Goal: Information Seeking & Learning: Learn about a topic

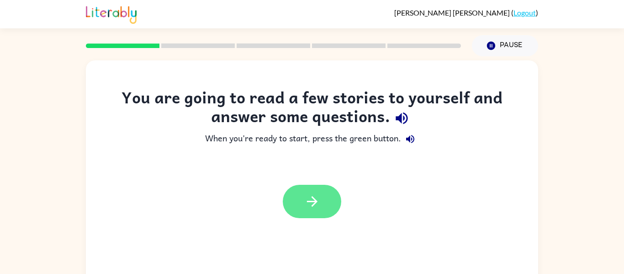
click at [316, 201] on icon "button" at bounding box center [312, 201] width 11 height 11
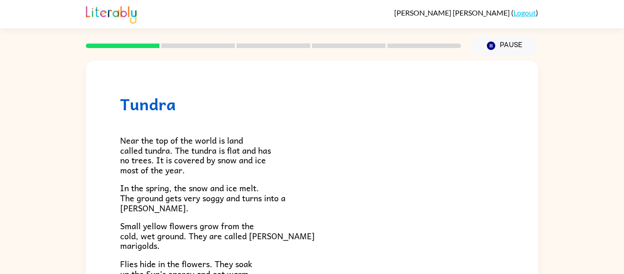
click at [140, 64] on div "Tundra Near the top of the world is land called tundra. The tundra is flat and …" at bounding box center [312, 261] width 452 height 402
drag, startPoint x: 155, startPoint y: 42, endPoint x: 125, endPoint y: 45, distance: 30.4
click at [125, 45] on div at bounding box center [273, 46] width 386 height 32
click at [493, 45] on icon "button" at bounding box center [491, 46] width 8 height 8
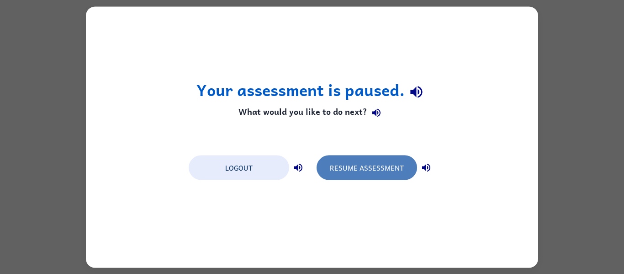
click at [357, 168] on button "Resume Assessment" at bounding box center [367, 167] width 101 height 25
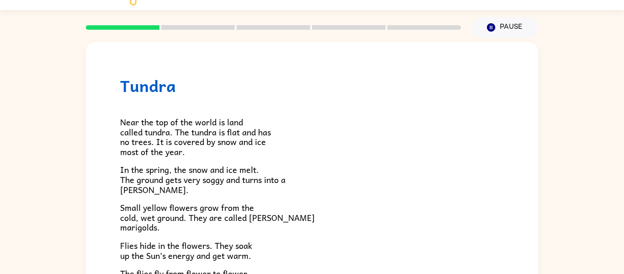
scroll to position [37, 0]
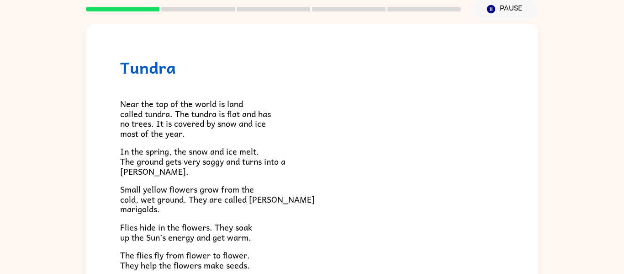
click at [156, 197] on span "Small yellow flowers grow from the cold, wet ground. They are called [PERSON_NA…" at bounding box center [217, 198] width 195 height 33
click at [180, 114] on span "Near the top of the world is land called tundra. The tundra is flat and has no …" at bounding box center [195, 118] width 151 height 43
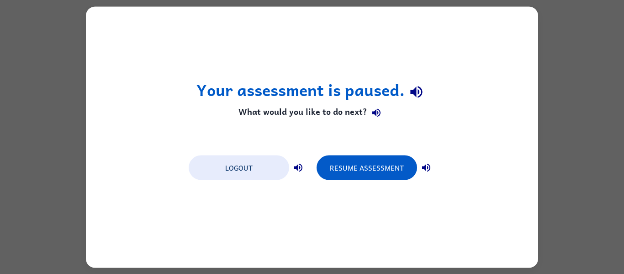
scroll to position [0, 0]
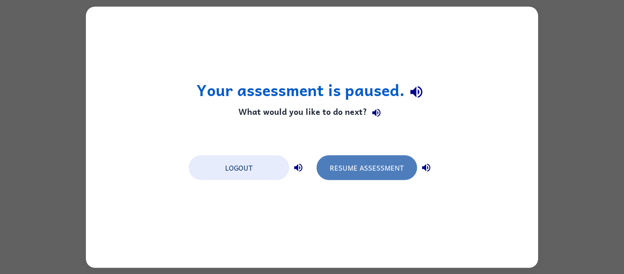
click at [372, 165] on button "Resume Assessment" at bounding box center [367, 167] width 101 height 25
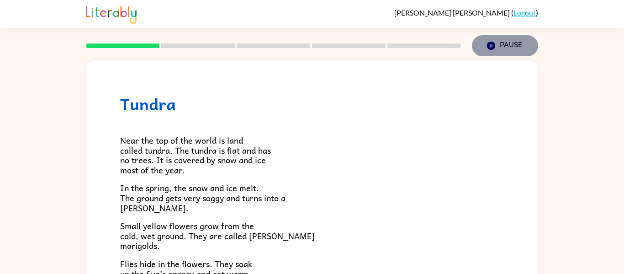
click at [511, 43] on button "Pause Pause" at bounding box center [505, 45] width 66 height 21
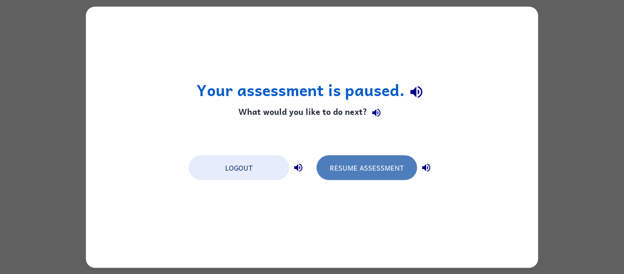
click at [383, 159] on button "Resume Assessment" at bounding box center [367, 167] width 101 height 25
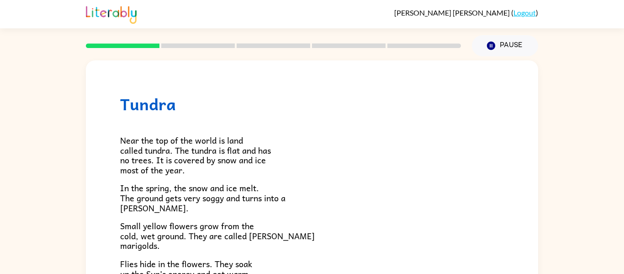
click at [194, 146] on span "Near the top of the world is land called tundra. The tundra is flat and has no …" at bounding box center [195, 154] width 151 height 43
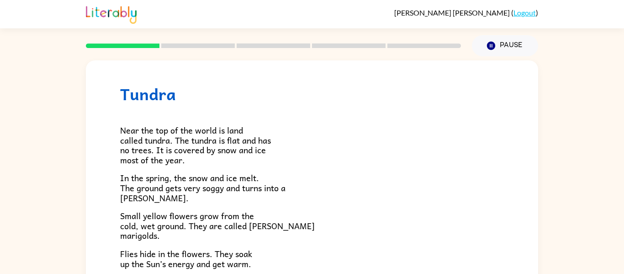
scroll to position [11, 0]
drag, startPoint x: 190, startPoint y: 199, endPoint x: 195, endPoint y: 196, distance: 5.5
click at [195, 196] on p "In the spring, the snow and ice melt. The ground gets very soggy and turns into…" at bounding box center [312, 187] width 384 height 30
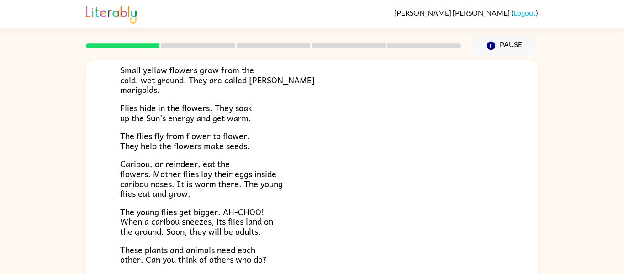
scroll to position [157, 0]
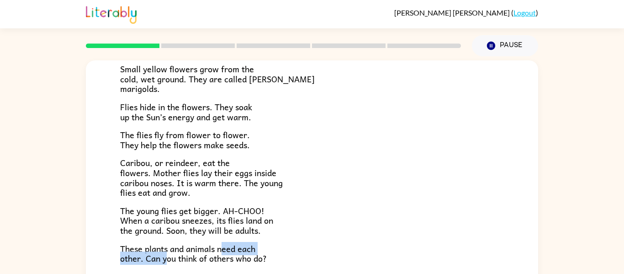
drag, startPoint x: 166, startPoint y: 258, endPoint x: 226, endPoint y: 243, distance: 61.3
click at [226, 243] on span "These plants and animals need each other. Can you think of others who do?" at bounding box center [193, 253] width 147 height 23
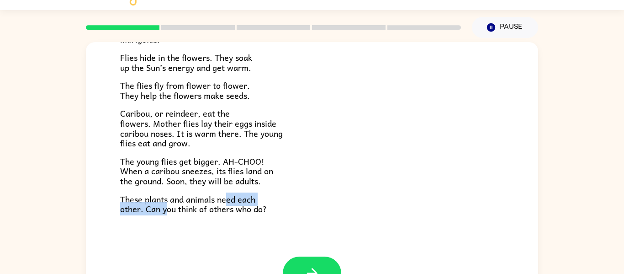
scroll to position [37, 0]
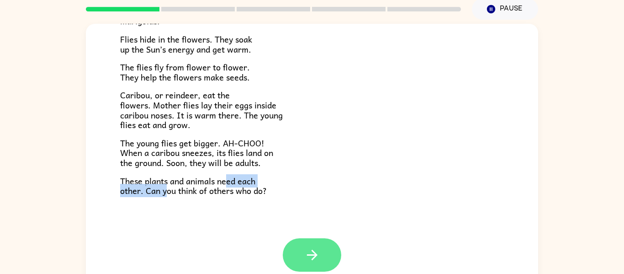
click at [303, 257] on button "button" at bounding box center [312, 254] width 58 height 33
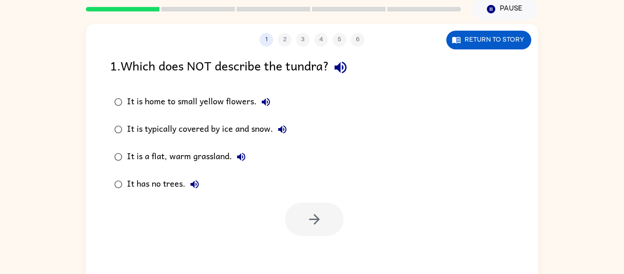
scroll to position [0, 0]
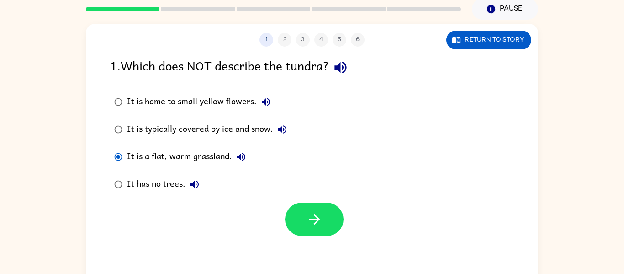
click at [301, 198] on div at bounding box center [312, 217] width 452 height 38
click at [299, 223] on button "button" at bounding box center [314, 218] width 58 height 33
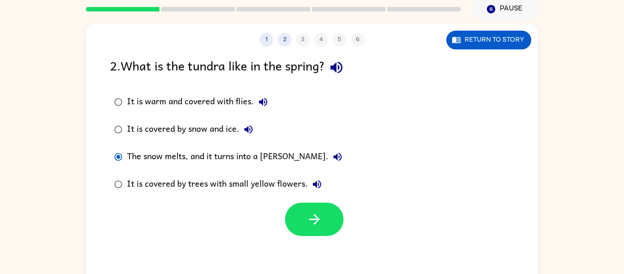
click at [240, 213] on div at bounding box center [312, 217] width 452 height 38
click at [302, 217] on button "button" at bounding box center [314, 218] width 58 height 33
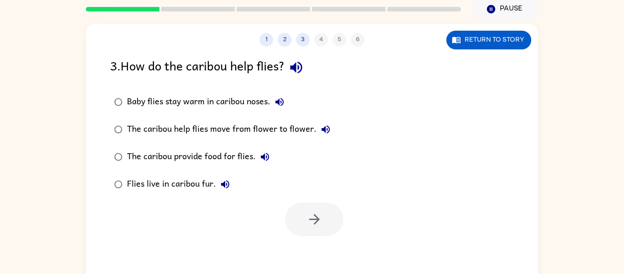
click at [302, 217] on div at bounding box center [314, 218] width 58 height 33
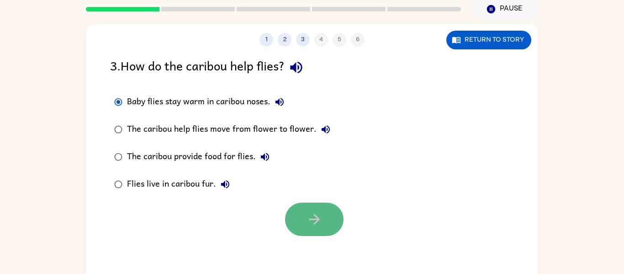
click at [312, 208] on button "button" at bounding box center [314, 218] width 58 height 33
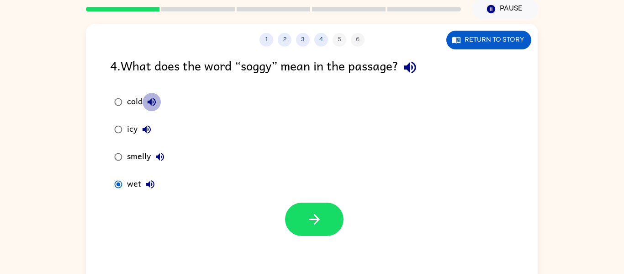
click at [152, 98] on icon "button" at bounding box center [151, 101] width 11 height 11
click at [153, 100] on icon "button" at bounding box center [151, 101] width 11 height 11
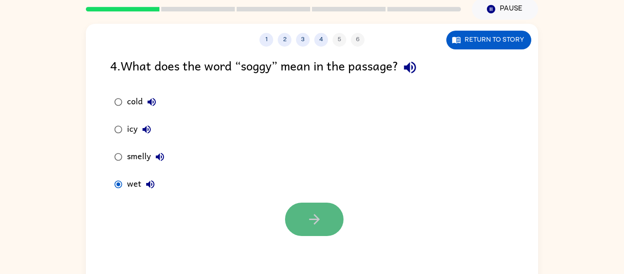
click at [307, 218] on icon "button" at bounding box center [315, 219] width 16 height 16
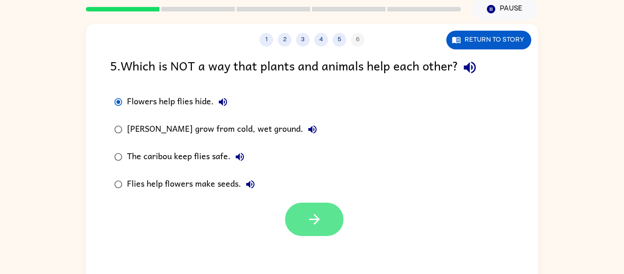
click at [309, 217] on icon "button" at bounding box center [315, 219] width 16 height 16
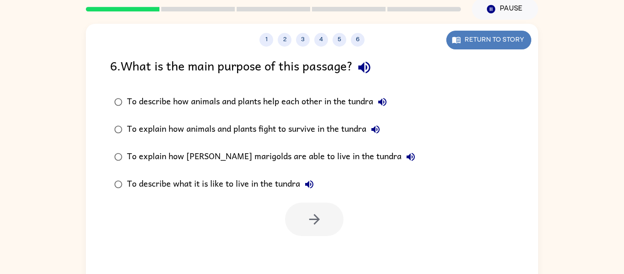
click at [485, 38] on button "Return to story" at bounding box center [488, 40] width 85 height 19
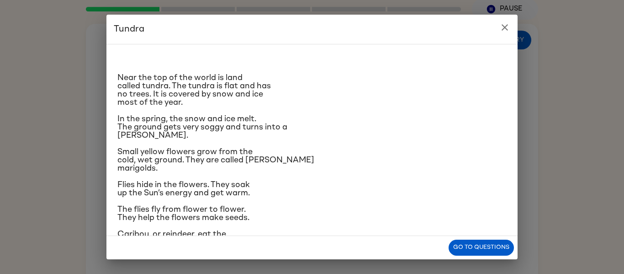
click at [288, 92] on p "Near the top of the world is land called tundra. The tundra is flat and has no …" at bounding box center [311, 90] width 389 height 33
click at [486, 246] on button "Go to questions" at bounding box center [481, 247] width 65 height 16
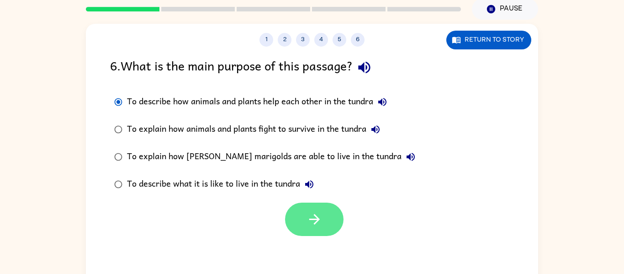
click at [318, 210] on button "button" at bounding box center [314, 218] width 58 height 33
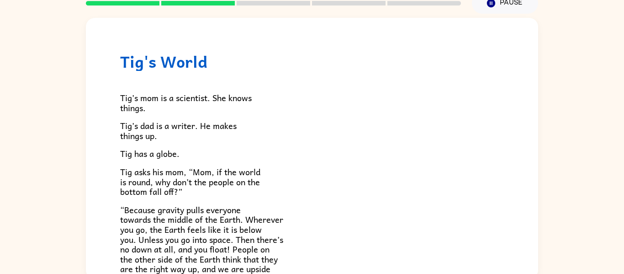
scroll to position [0, 0]
click at [173, 130] on span "Tig’s dad is a writer. He makes things up." at bounding box center [178, 129] width 117 height 23
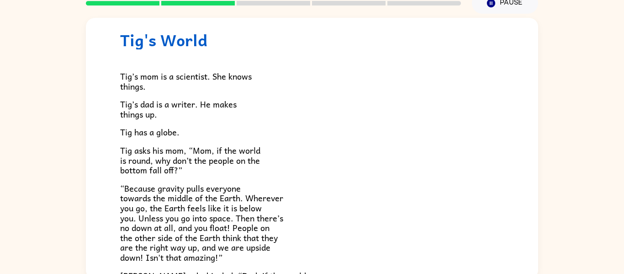
scroll to position [21, 0]
click at [292, 82] on p "Tig’s mom is a scientist. She knows things." at bounding box center [312, 82] width 384 height 20
click at [57, 67] on div "Tig's World Tig’s mom is a scientist. She knows things. [PERSON_NAME]’s dad is …" at bounding box center [312, 146] width 624 height 265
click at [147, 106] on span "Tig’s dad is a writer. He makes things up." at bounding box center [178, 109] width 117 height 23
click at [217, 158] on span "Tig asks his mom, “Mom, if the world is round, why don’t the people on the bott…" at bounding box center [190, 160] width 140 height 33
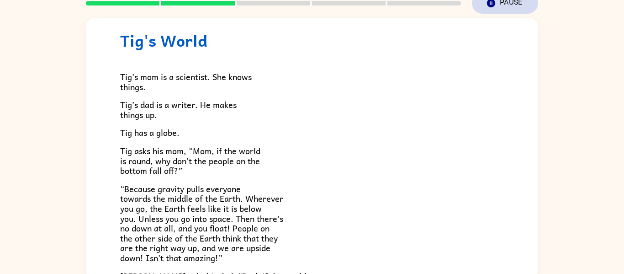
click at [508, 5] on button "Pause Pause" at bounding box center [505, 3] width 66 height 21
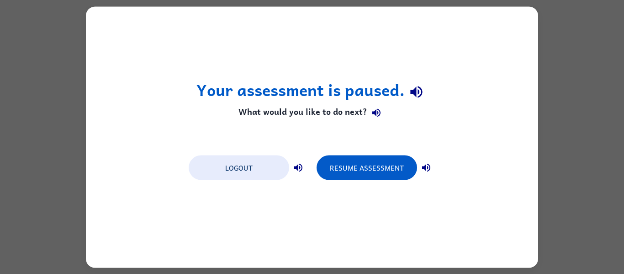
scroll to position [0, 0]
click at [417, 88] on icon "button" at bounding box center [416, 92] width 16 height 16
click at [416, 90] on icon "button" at bounding box center [416, 92] width 12 height 12
click at [405, 93] on button "button" at bounding box center [416, 91] width 23 height 23
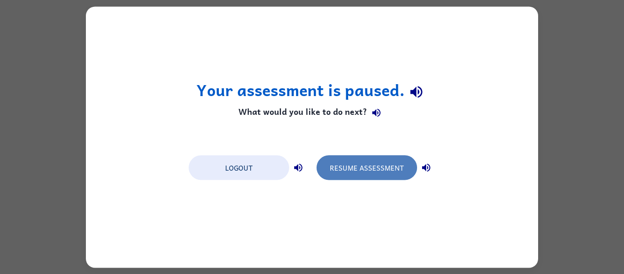
click at [362, 169] on button "Resume Assessment" at bounding box center [367, 167] width 101 height 25
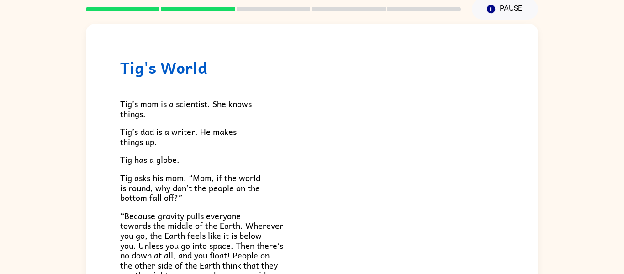
scroll to position [48, 0]
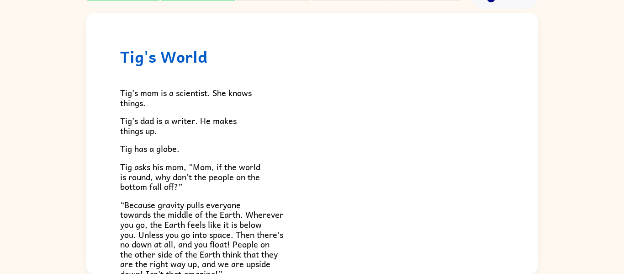
click at [618, 129] on div "Tig's World Tig’s mom is a scientist. She knows things. [PERSON_NAME]’s dad is …" at bounding box center [312, 141] width 624 height 265
drag, startPoint x: 542, startPoint y: 63, endPoint x: 547, endPoint y: 50, distance: 13.7
click at [547, 50] on div "Tig's World Tig’s mom is a scientist. She knows things. [PERSON_NAME]’s dad is …" at bounding box center [312, 141] width 624 height 265
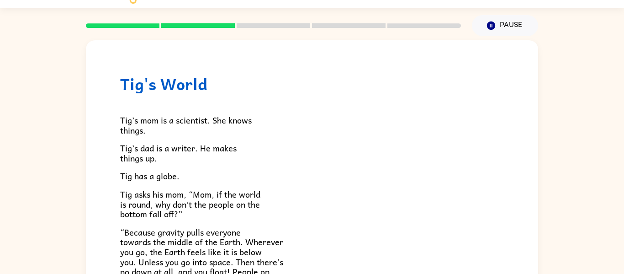
scroll to position [17, 0]
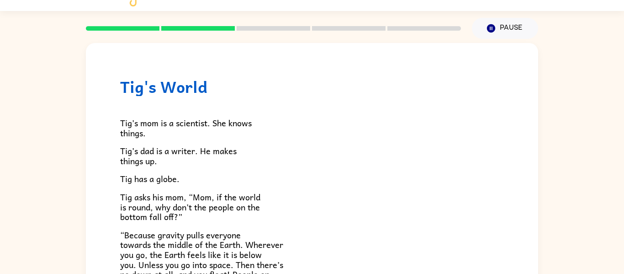
click at [602, 61] on div "Tig's World Tig’s mom is a scientist. She knows things. [PERSON_NAME]’s dad is …" at bounding box center [312, 171] width 624 height 265
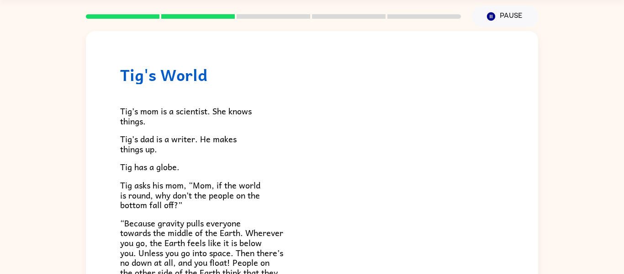
scroll to position [48, 0]
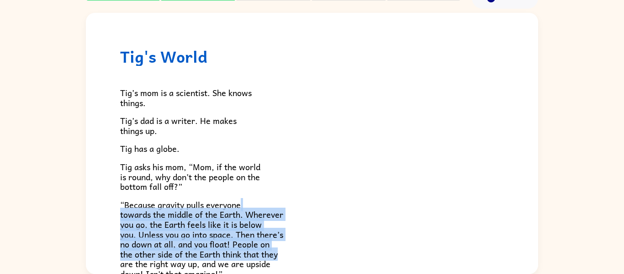
drag, startPoint x: 618, startPoint y: 206, endPoint x: 616, endPoint y: 257, distance: 50.8
click at [616, 257] on div "Tig's World Tig’s mom is a scientist. She knows things. [PERSON_NAME]’s dad is …" at bounding box center [312, 141] width 624 height 265
click at [463, 204] on p "“Because gravity pulls everyone towards the middle of the Earth. Wherever you g…" at bounding box center [312, 239] width 384 height 79
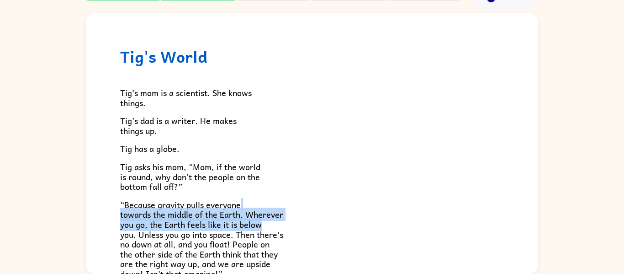
drag, startPoint x: 620, startPoint y: 130, endPoint x: 599, endPoint y: 228, distance: 100.7
click at [599, 228] on div "Tig's World Tig’s mom is a scientist. She knows things. [PERSON_NAME]’s dad is …" at bounding box center [312, 141] width 624 height 265
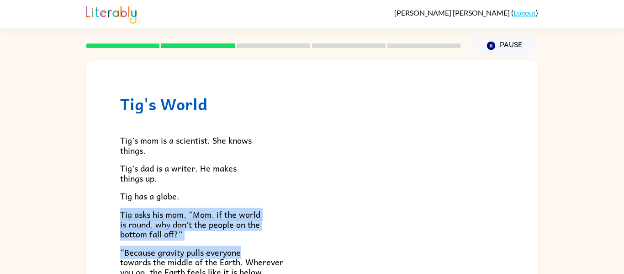
drag, startPoint x: 619, startPoint y: 185, endPoint x: 624, endPoint y: 257, distance: 72.8
click at [624, 257] on html "[PERSON_NAME] ( Logout ) Pause Pause Tig's World Tig’s mom is a scientist. She …" at bounding box center [312, 160] width 624 height 321
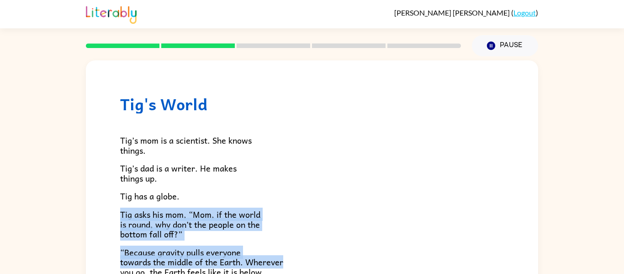
scroll to position [37, 0]
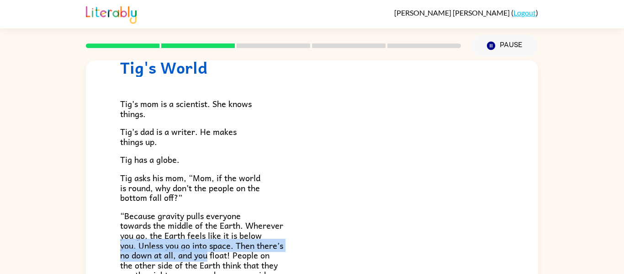
drag, startPoint x: 111, startPoint y: 248, endPoint x: 209, endPoint y: 260, distance: 98.6
click at [209, 260] on div "Tig's World Tig’s mom is a scientist. She knows things. [PERSON_NAME]’s dad is …" at bounding box center [312, 263] width 452 height 479
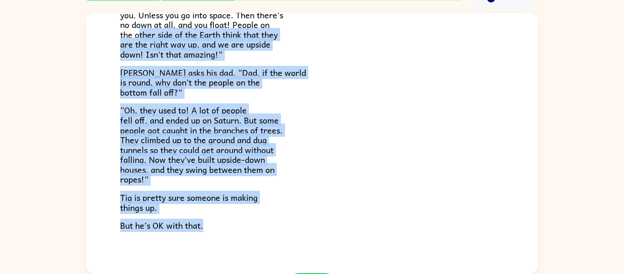
scroll to position [265, 0]
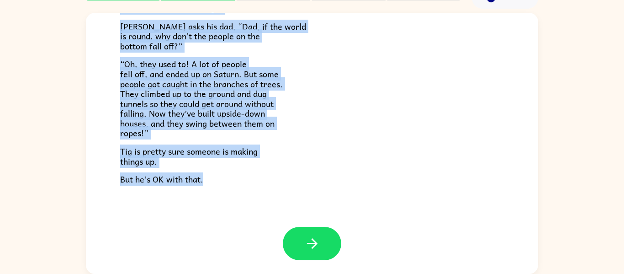
drag, startPoint x: 140, startPoint y: 269, endPoint x: 215, endPoint y: 281, distance: 75.4
click at [215, 273] on html "[PERSON_NAME] ( Logout ) Pause Pause Tig's World Tig’s mom is a scientist. She …" at bounding box center [312, 112] width 624 height 321
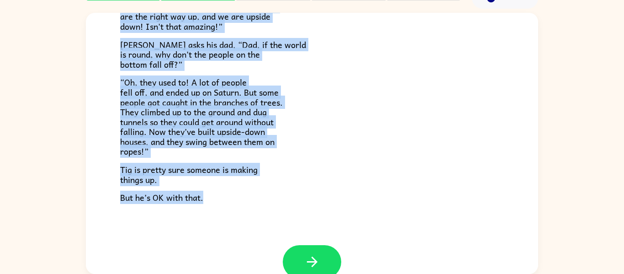
scroll to position [229, 0]
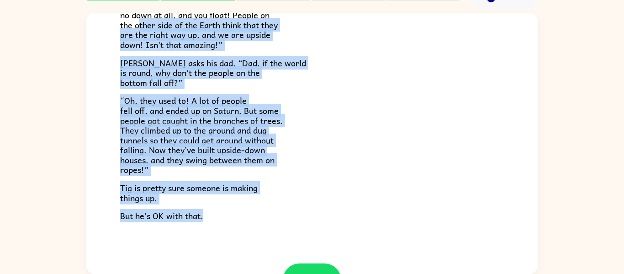
click at [202, 121] on span "“Oh, they used to! A lot of people fell off, and ended up on Saturn. But some p…" at bounding box center [201, 135] width 163 height 82
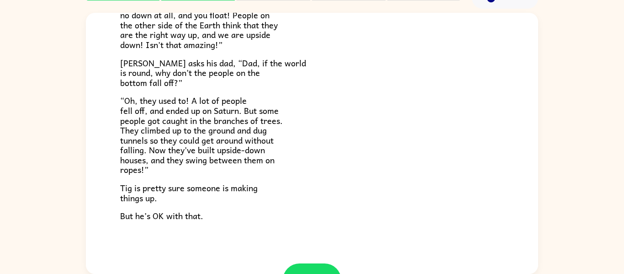
click at [254, 165] on span "“Oh, they used to! A lot of people fell off, and ended up on Saturn. But some p…" at bounding box center [201, 135] width 163 height 82
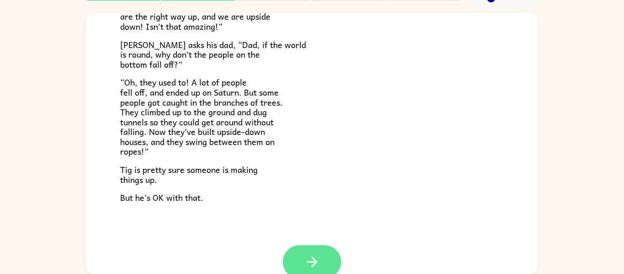
click at [310, 254] on icon "button" at bounding box center [312, 262] width 16 height 16
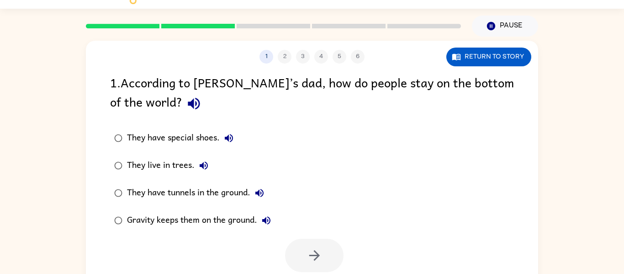
scroll to position [17, 0]
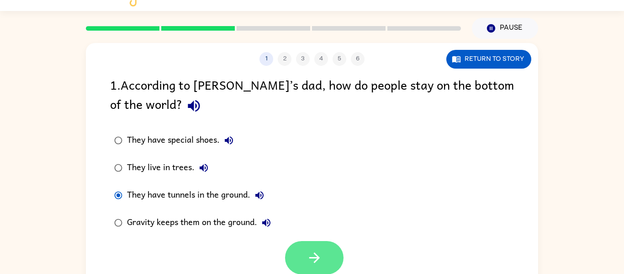
click at [314, 256] on icon "button" at bounding box center [315, 257] width 16 height 16
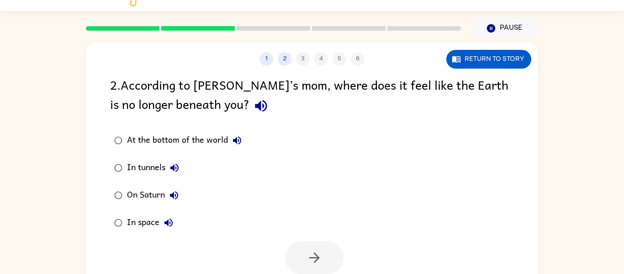
click at [293, 143] on div "At the bottom of the world In tunnels On Saturn In space" at bounding box center [324, 182] width 428 height 110
click at [307, 252] on icon "button" at bounding box center [315, 257] width 16 height 16
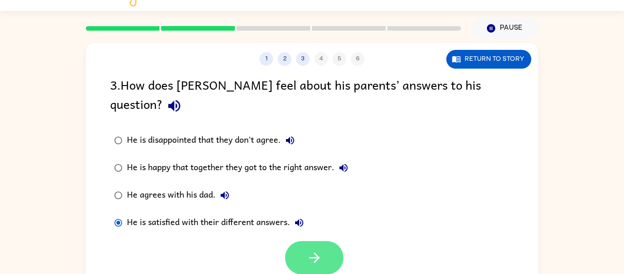
click at [295, 242] on button "button" at bounding box center [314, 257] width 58 height 33
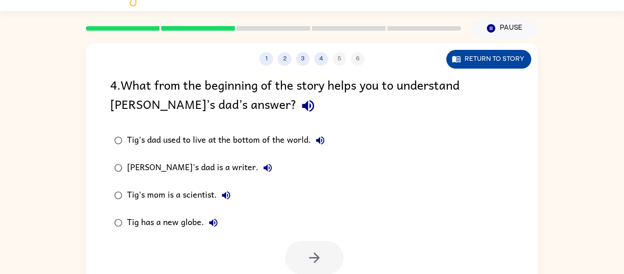
click at [502, 56] on button "Return to story" at bounding box center [488, 59] width 85 height 19
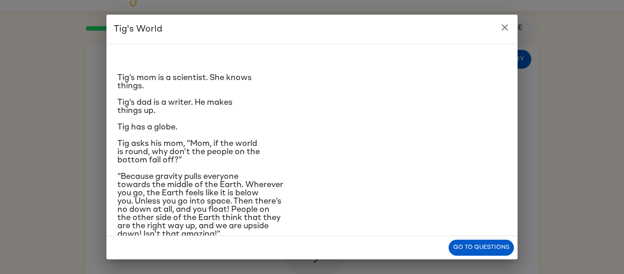
click at [505, 27] on icon "close" at bounding box center [505, 27] width 6 height 6
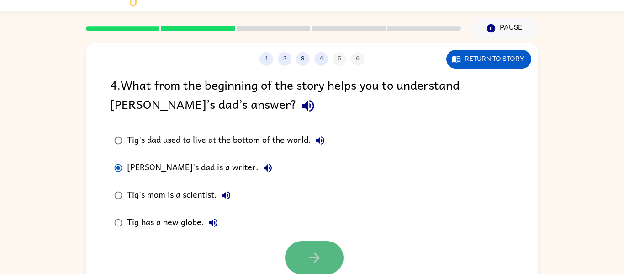
click at [305, 261] on button "button" at bounding box center [314, 257] width 58 height 33
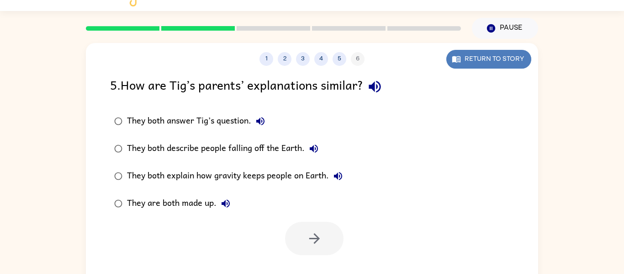
click at [520, 58] on button "Return to story" at bounding box center [488, 59] width 85 height 19
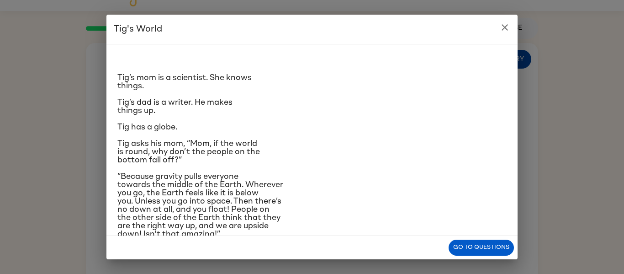
click at [529, 115] on div "Tig's World Tig’s mom is a scientist. She knows things. [PERSON_NAME]’s dad is …" at bounding box center [312, 137] width 624 height 274
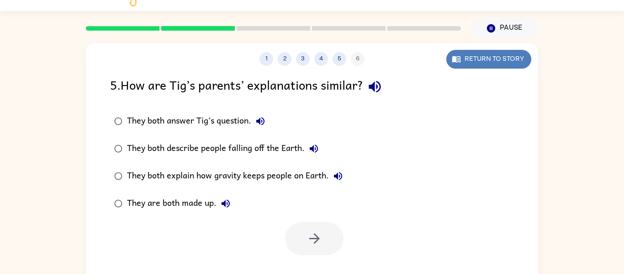
click at [475, 60] on button "Return to story" at bounding box center [488, 59] width 85 height 19
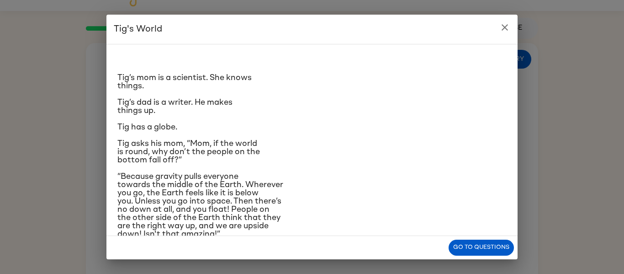
click at [238, 152] on span "Tig asks his mom, “Mom, if the world is round, why don’t the people on the bott…" at bounding box center [188, 151] width 143 height 25
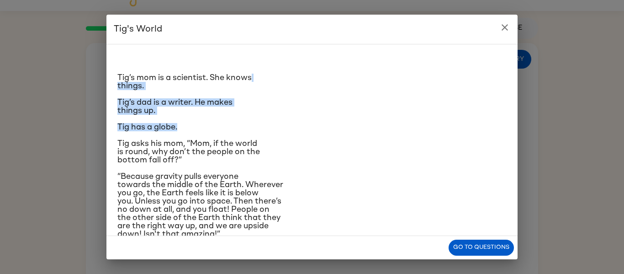
drag, startPoint x: 278, startPoint y: 54, endPoint x: 338, endPoint y: 129, distance: 96.0
click at [338, 129] on div "Tig’s mom is a scientist. She knows things. [PERSON_NAME]’s dad is a writer. He…" at bounding box center [311, 219] width 389 height 334
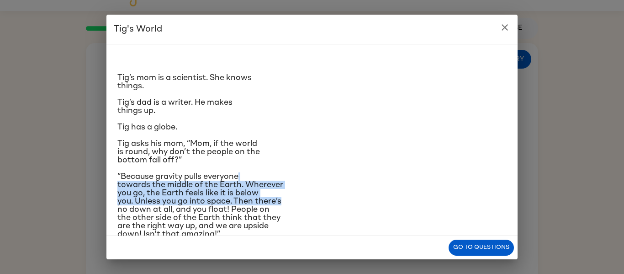
drag, startPoint x: 333, startPoint y: 177, endPoint x: 340, endPoint y: 205, distance: 29.1
click at [340, 205] on p "“Because gravity pulls everyone towards the middle of the Earth. Wherever you g…" at bounding box center [311, 205] width 389 height 66
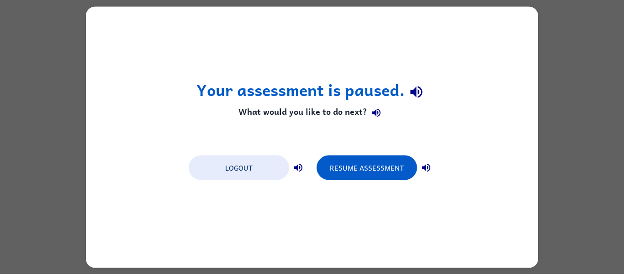
scroll to position [0, 0]
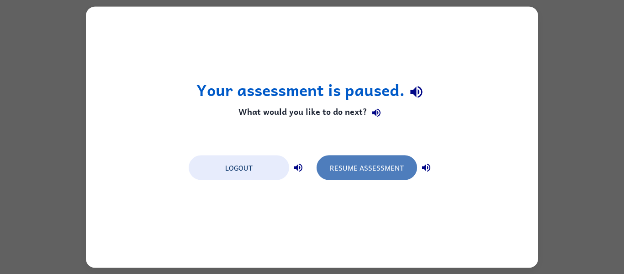
click at [369, 170] on button "Resume Assessment" at bounding box center [367, 167] width 101 height 25
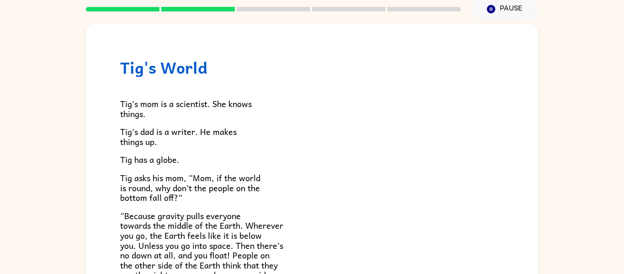
scroll to position [48, 0]
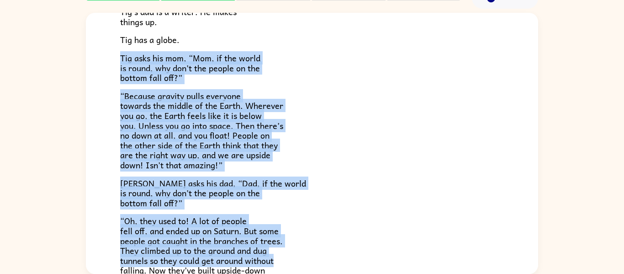
drag, startPoint x: 312, startPoint y: 141, endPoint x: 309, endPoint y: 266, distance: 125.2
click at [309, 266] on div "Tig’s mom is a scientist. She knows things. [PERSON_NAME]’s dad is a writer. He…" at bounding box center [312, 149] width 384 height 384
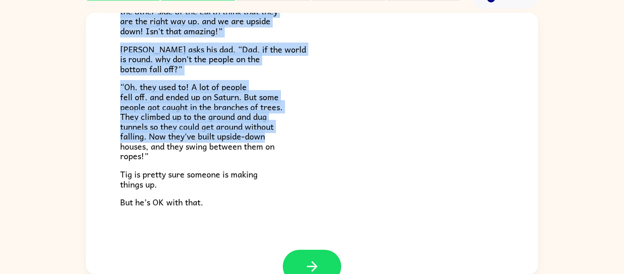
scroll to position [244, 0]
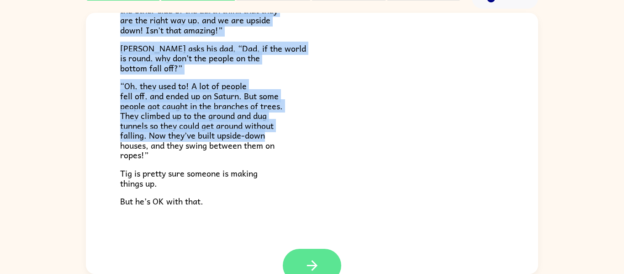
click at [310, 265] on icon "button" at bounding box center [312, 265] width 11 height 11
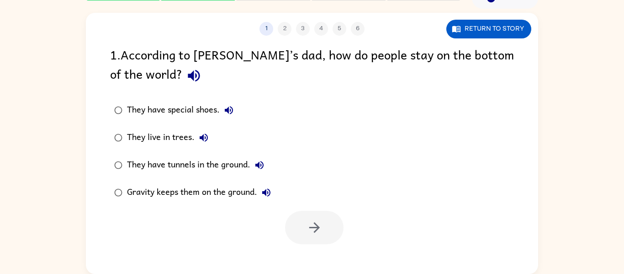
scroll to position [0, 0]
click at [169, 168] on div "They have tunnels in the ground." at bounding box center [198, 165] width 142 height 18
click at [298, 231] on button "button" at bounding box center [314, 227] width 58 height 33
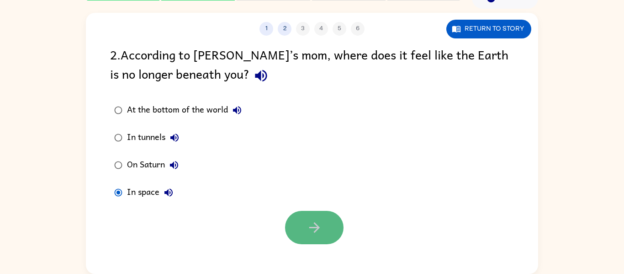
click at [302, 221] on button "button" at bounding box center [314, 227] width 58 height 33
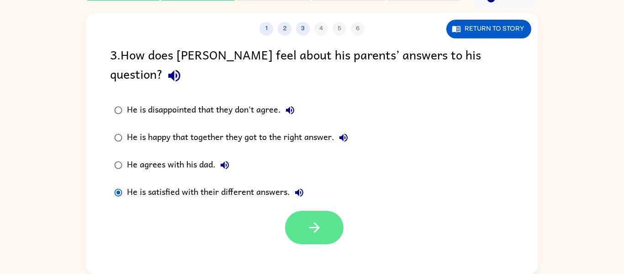
click at [308, 211] on button "button" at bounding box center [314, 227] width 58 height 33
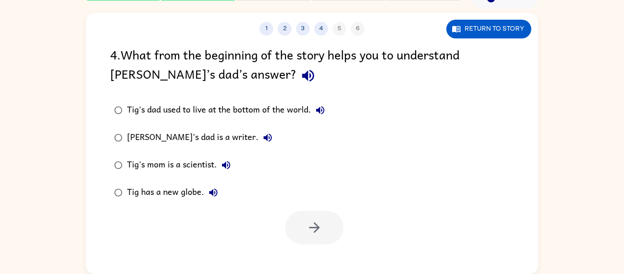
click at [308, 195] on label "Tig has a new globe." at bounding box center [219, 192] width 229 height 27
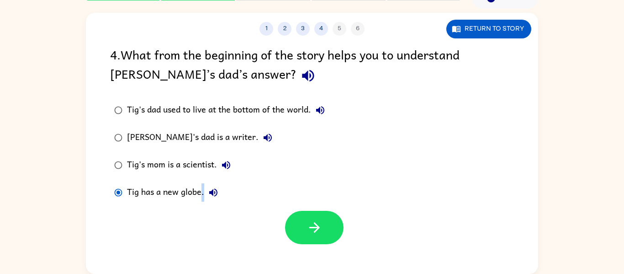
click at [95, 111] on div "4 . What from the beginning of the story helps you to understand [PERSON_NAME]’…" at bounding box center [312, 144] width 452 height 199
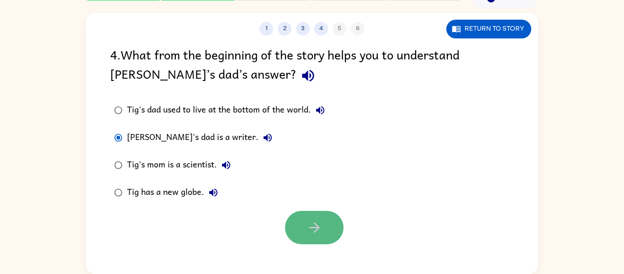
click at [314, 220] on icon "button" at bounding box center [315, 227] width 16 height 16
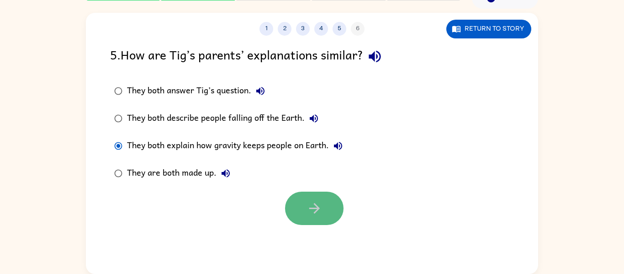
click at [296, 195] on button "button" at bounding box center [314, 207] width 58 height 33
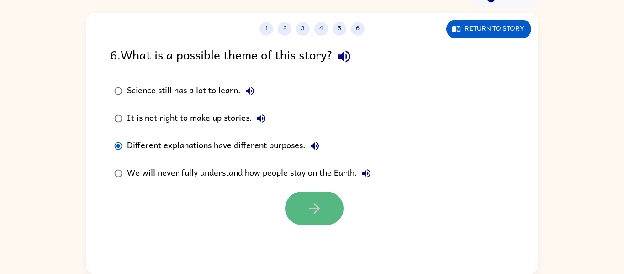
click at [301, 198] on button "button" at bounding box center [314, 207] width 58 height 33
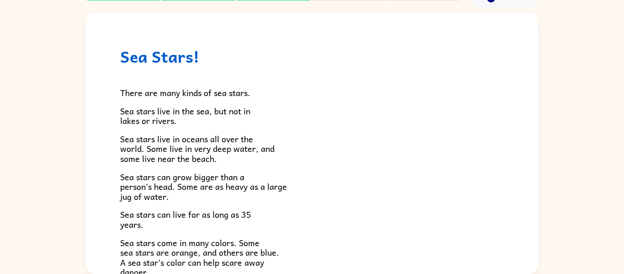
click at [191, 158] on span "Sea stars live in oceans all over the world. Some live in very deep water, and …" at bounding box center [197, 148] width 154 height 33
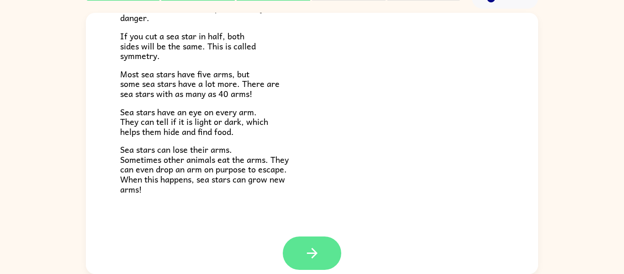
scroll to position [256, 0]
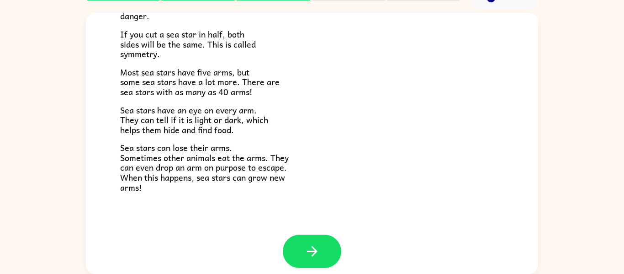
click at [298, 270] on div at bounding box center [312, 257] width 452 height 47
click at [307, 236] on button "button" at bounding box center [312, 250] width 58 height 33
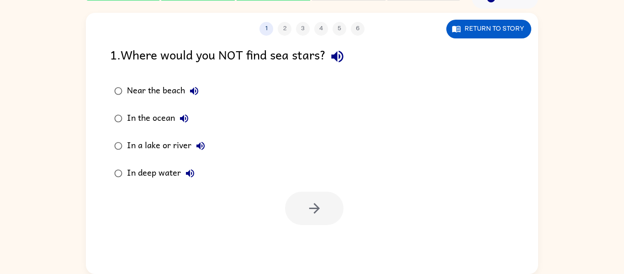
scroll to position [0, 0]
click at [317, 213] on icon "button" at bounding box center [315, 208] width 16 height 16
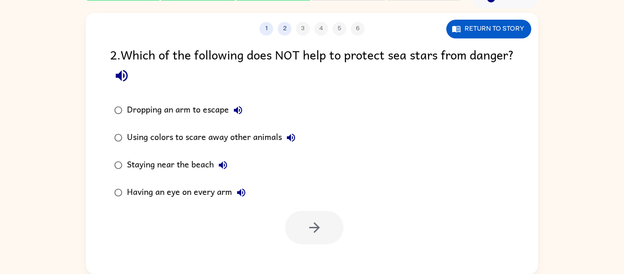
click at [167, 177] on label "Staying near the beach" at bounding box center [205, 164] width 200 height 27
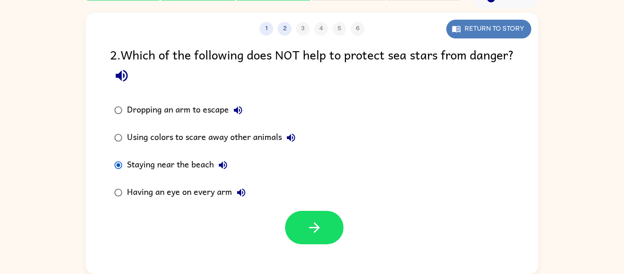
click at [472, 27] on button "Return to story" at bounding box center [488, 29] width 85 height 19
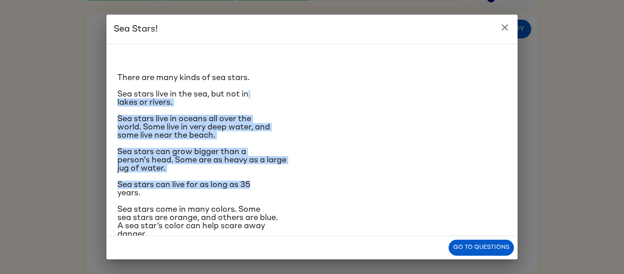
drag, startPoint x: 398, startPoint y: 88, endPoint x: 384, endPoint y: 176, distance: 88.7
click at [384, 176] on div "There are many kinds of sea stars. Sea stars live in the sea, but not in lakes …" at bounding box center [311, 219] width 389 height 334
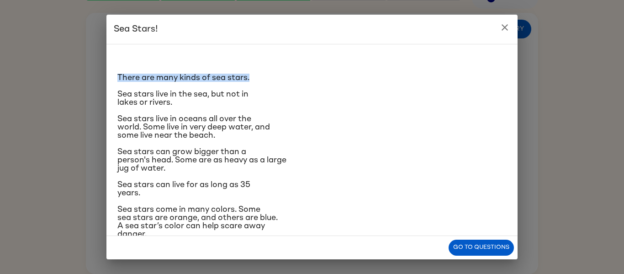
drag, startPoint x: 315, startPoint y: 36, endPoint x: 317, endPoint y: 59, distance: 23.8
click at [317, 59] on div "Sea Stars! There are many kinds of sea stars. Sea stars live in the sea, but no…" at bounding box center [311, 137] width 411 height 244
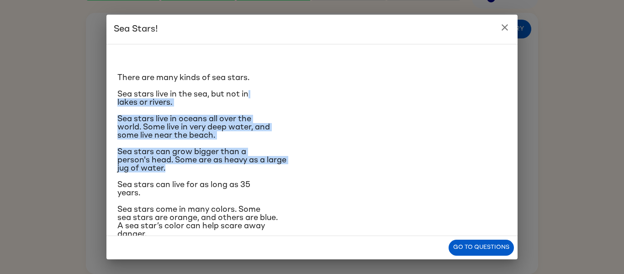
drag, startPoint x: 272, startPoint y: 86, endPoint x: 276, endPoint y: 169, distance: 82.8
click at [276, 169] on div "There are many kinds of sea stars. Sea stars live in the sea, but not in lakes …" at bounding box center [311, 219] width 389 height 334
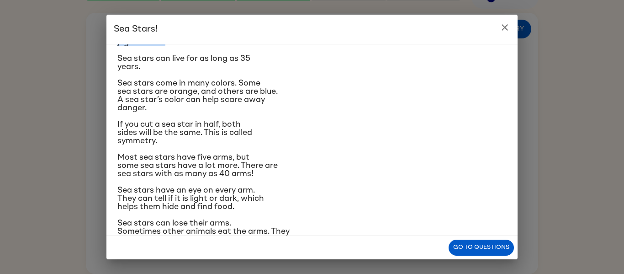
scroll to position [122, 0]
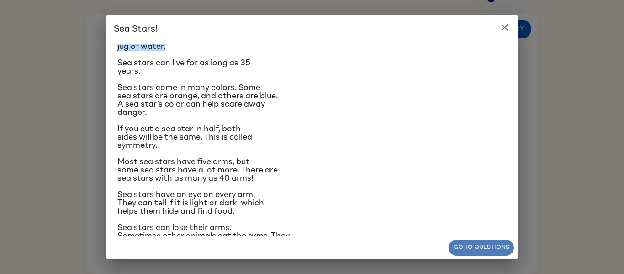
click at [478, 248] on button "Go to questions" at bounding box center [481, 247] width 65 height 16
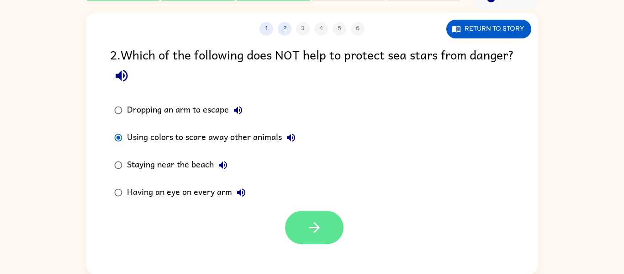
click at [298, 222] on button "button" at bounding box center [314, 227] width 58 height 33
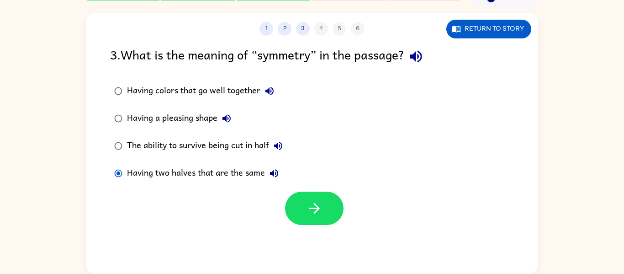
click at [285, 202] on div at bounding box center [312, 206] width 452 height 38
click at [286, 202] on div at bounding box center [314, 207] width 58 height 33
click at [314, 209] on icon "button" at bounding box center [315, 208] width 16 height 16
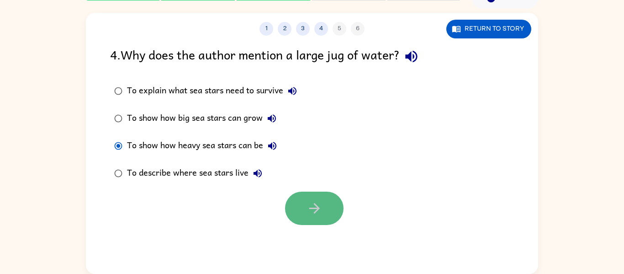
click at [301, 212] on button "button" at bounding box center [314, 207] width 58 height 33
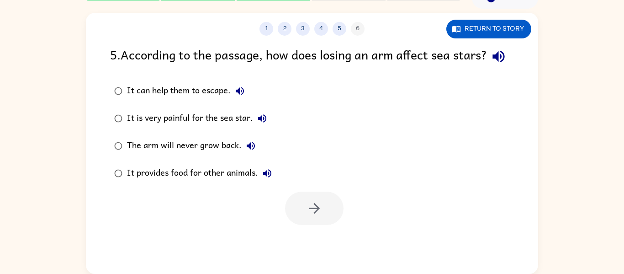
click at [329, 61] on div "5 . According to the passage, how does losing an arm affect sea stars?" at bounding box center [312, 56] width 404 height 23
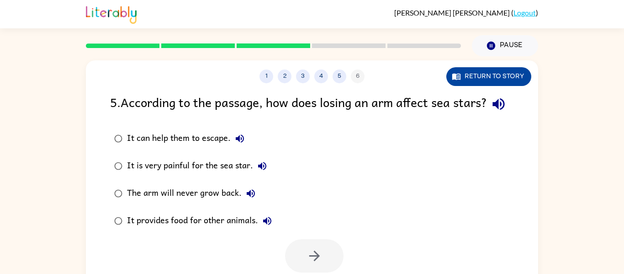
click at [476, 84] on button "Return to story" at bounding box center [488, 76] width 85 height 19
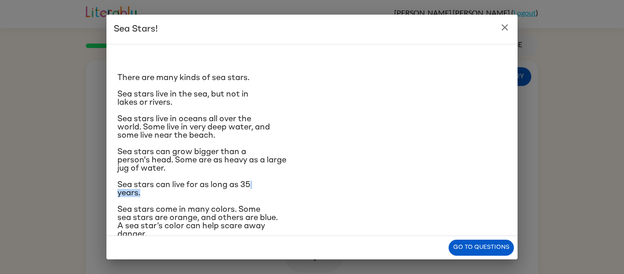
drag, startPoint x: 277, startPoint y: 180, endPoint x: 277, endPoint y: 189, distance: 8.7
click at [277, 189] on p "Sea stars can live for as long as 35 years." at bounding box center [311, 188] width 389 height 16
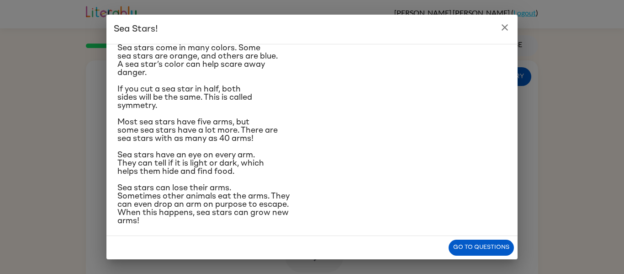
scroll to position [166, 0]
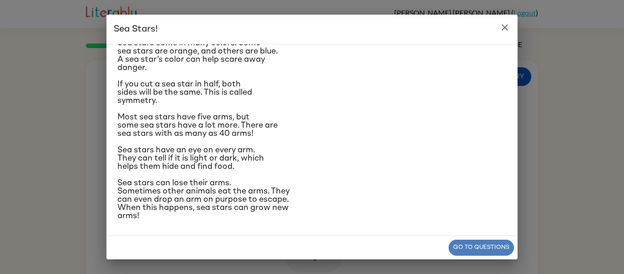
click at [464, 253] on button "Go to questions" at bounding box center [481, 247] width 65 height 16
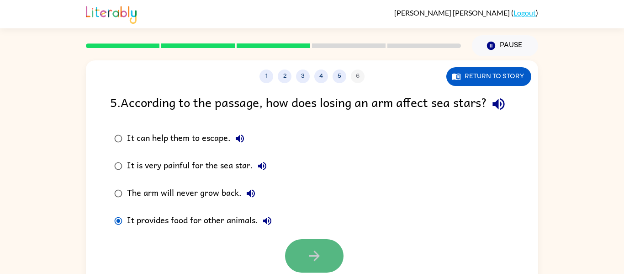
click at [311, 264] on button "button" at bounding box center [314, 255] width 58 height 33
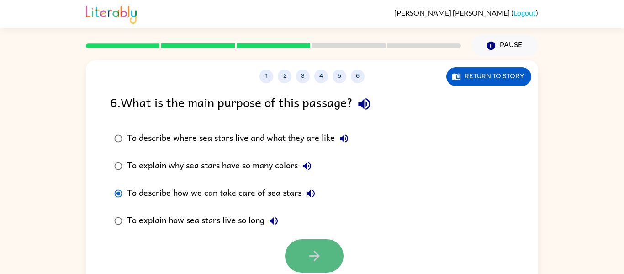
click at [308, 253] on icon "button" at bounding box center [315, 256] width 16 height 16
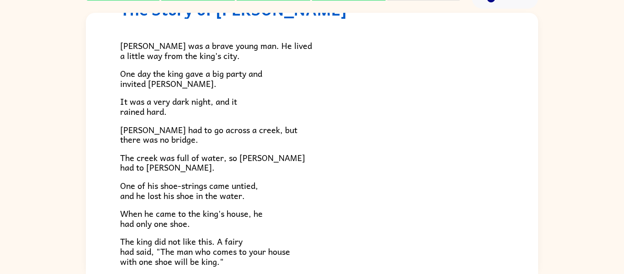
scroll to position [29, 0]
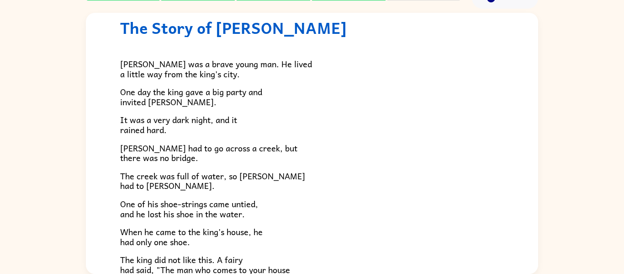
click at [0, 138] on div "The Story of [PERSON_NAME] [PERSON_NAME] was a brave young man. He lived a litt…" at bounding box center [312, 141] width 624 height 265
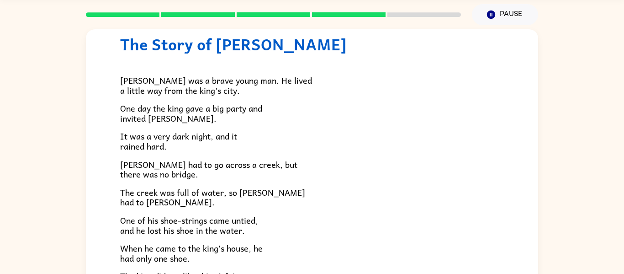
scroll to position [29, 0]
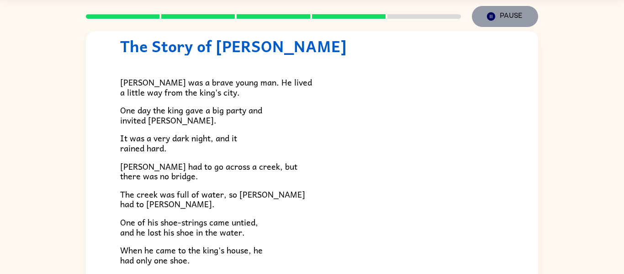
click at [509, 19] on button "Pause Pause" at bounding box center [505, 16] width 66 height 21
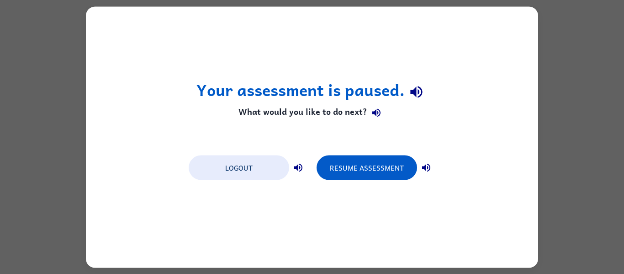
scroll to position [0, 0]
